Goal: Task Accomplishment & Management: Complete application form

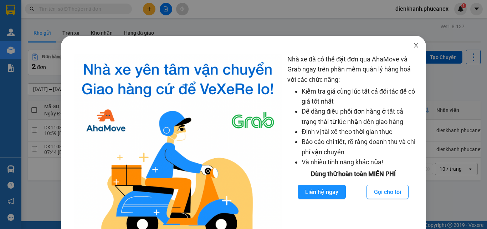
click at [414, 45] on icon "close" at bounding box center [417, 45] width 6 height 6
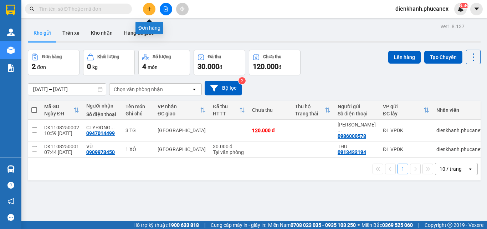
click at [147, 9] on icon "plus" at bounding box center [149, 8] width 5 height 5
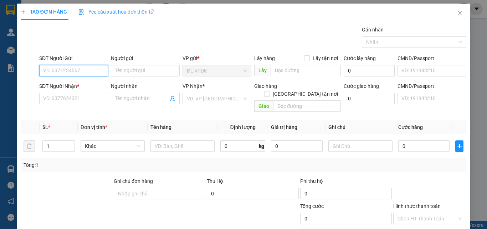
click at [90, 75] on input "SĐT Người Gửi" at bounding box center [73, 70] width 69 height 11
type input "0973614001"
click at [79, 82] on div "0973614001 - CƯỜNG" at bounding box center [73, 85] width 60 height 8
type input "CƯỜNG"
type input "0382582353"
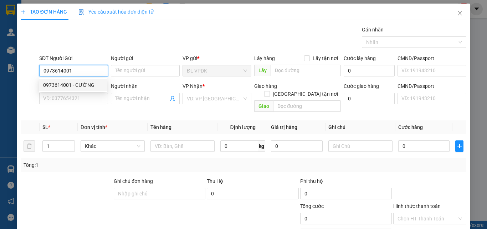
type input "GIANG"
type input "0973614001"
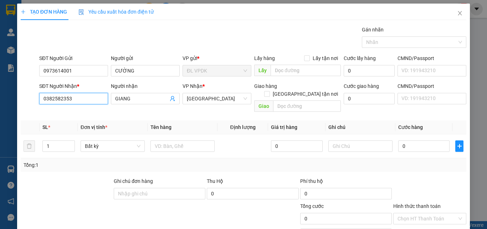
drag, startPoint x: 89, startPoint y: 97, endPoint x: 71, endPoint y: 64, distance: 37.7
click at [38, 98] on div "SĐT Người Nhận * 0382582353" at bounding box center [74, 98] width 72 height 33
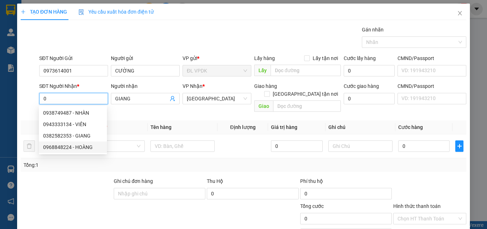
click at [86, 148] on div "0968848224 - HOÀNG" at bounding box center [73, 147] width 60 height 8
type input "0968848224"
type input "HOÀNG"
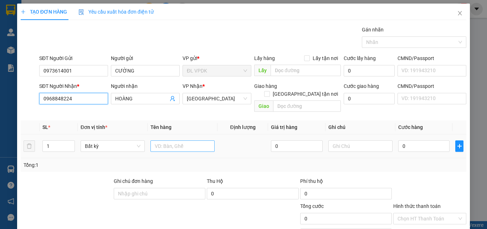
type input "0968848224"
click at [186, 140] on input "text" at bounding box center [183, 145] width 64 height 11
type input "1 TX"
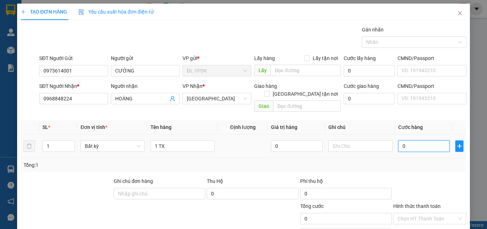
click at [399, 140] on input "0" at bounding box center [424, 145] width 51 height 11
type input "1"
type input "11"
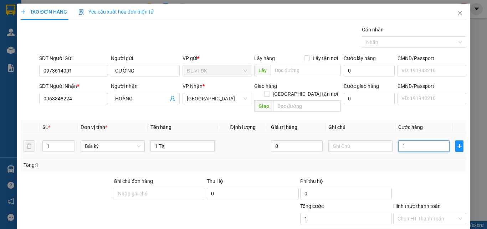
type input "11"
type input "110"
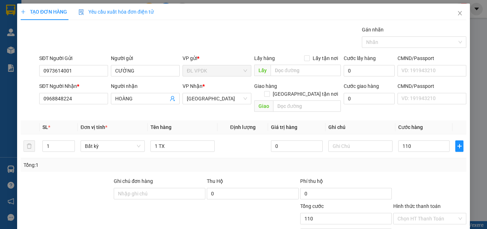
type input "110.000"
click at [443, 161] on div "Tổng: 1" at bounding box center [244, 165] width 440 height 8
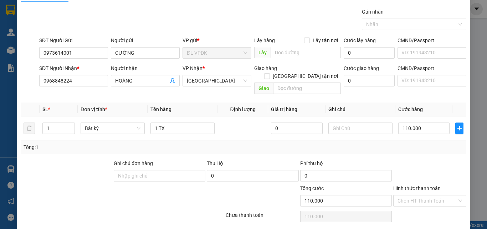
scroll to position [35, 0]
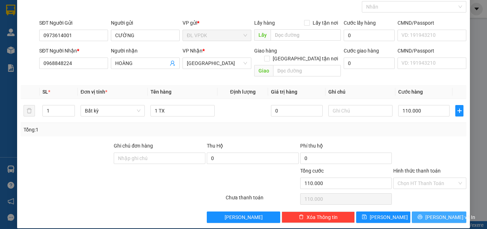
click at [420, 211] on button "[PERSON_NAME] và In" at bounding box center [439, 216] width 55 height 11
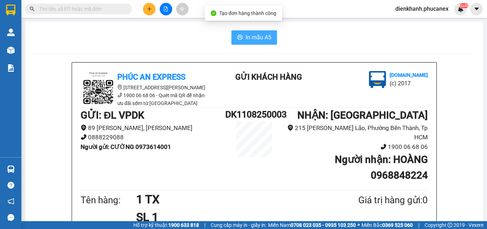
click at [243, 37] on button "In mẫu A5" at bounding box center [255, 37] width 46 height 14
